Goal: Information Seeking & Learning: Learn about a topic

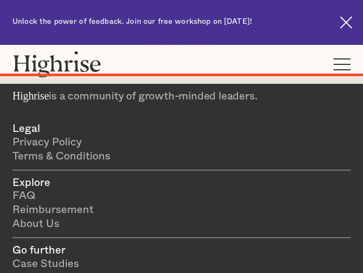
scroll to position [6732, 0]
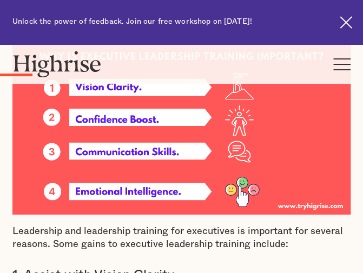
scroll to position [723, 0]
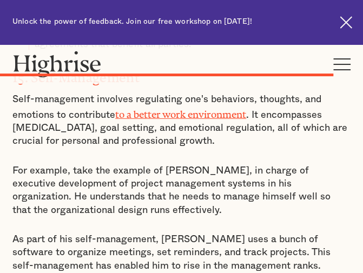
scroll to position [7243, 0]
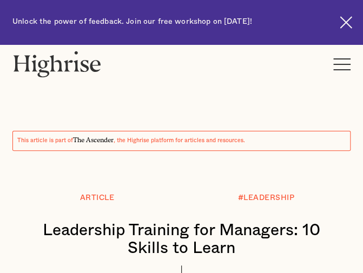
drag, startPoint x: 5, startPoint y: 92, endPoint x: 16, endPoint y: 92, distance: 10.3
click at [5, 92] on div "This article is part of The Ascender , the Highrise platform for articles and r…" at bounding box center [181, 179] width 363 height 271
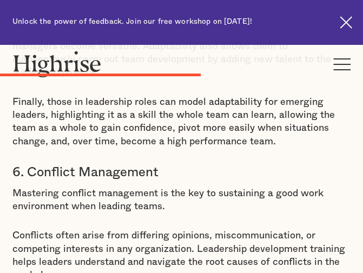
scroll to position [3166, 0]
